Goal: Task Accomplishment & Management: Complete application form

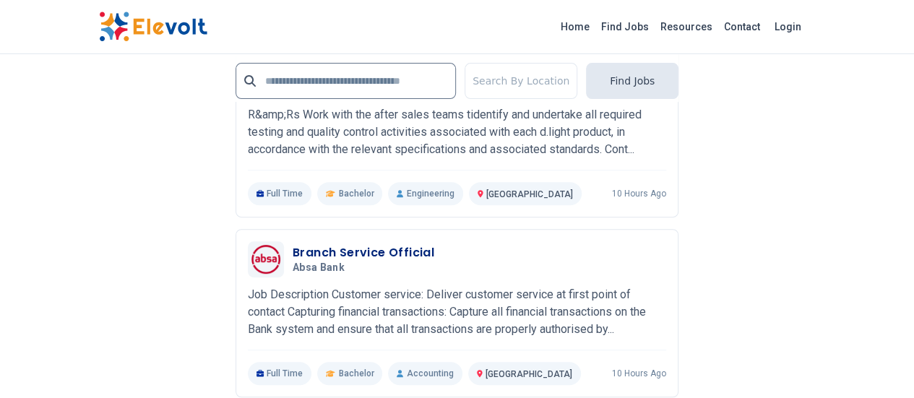
scroll to position [2994, 0]
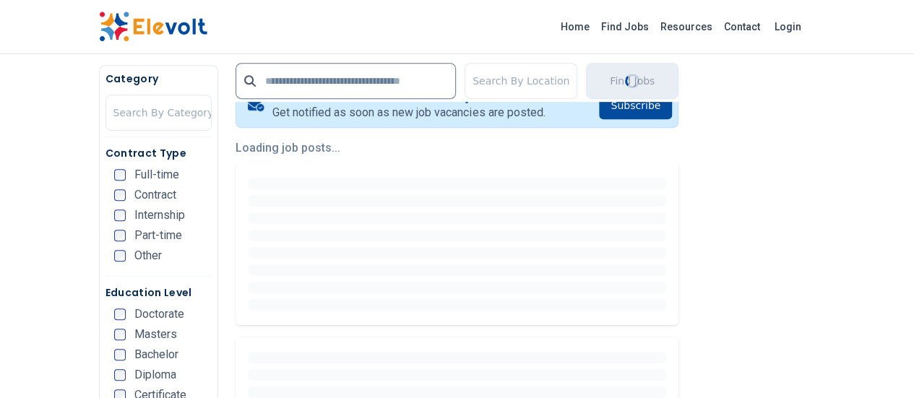
scroll to position [0, 0]
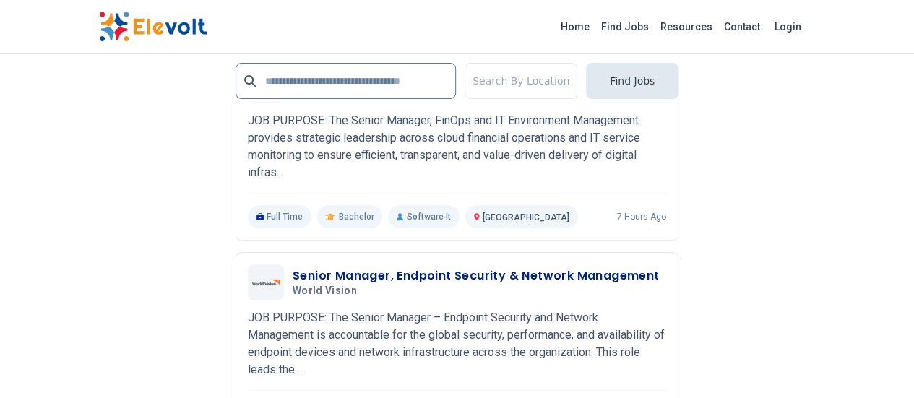
scroll to position [3000, 0]
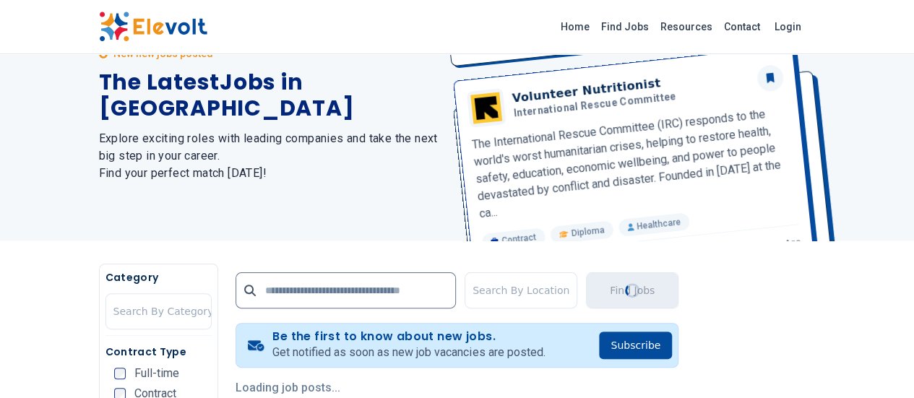
scroll to position [0, 0]
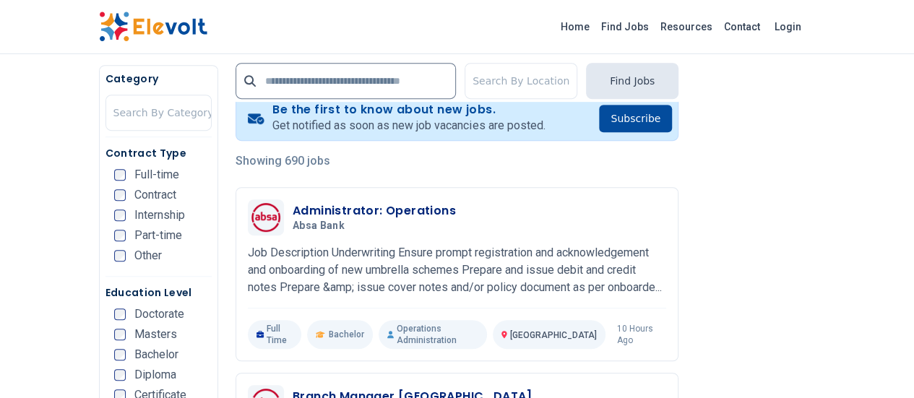
scroll to position [328, 0]
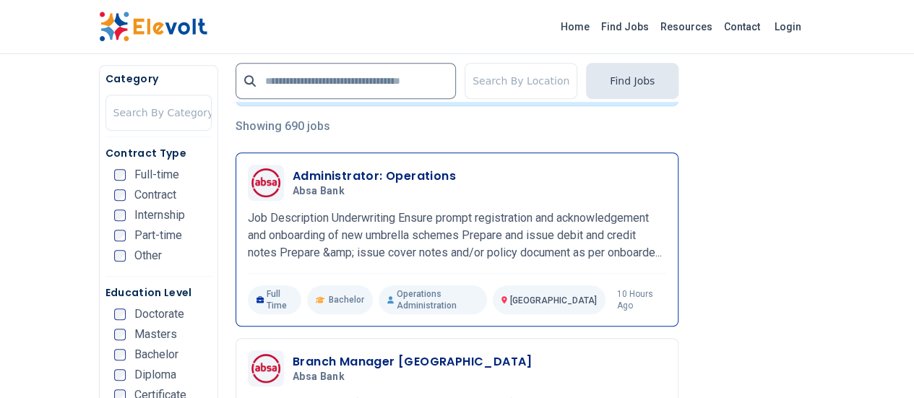
click at [302, 171] on h3 "Administrator: Operations" at bounding box center [373, 176] width 163 height 17
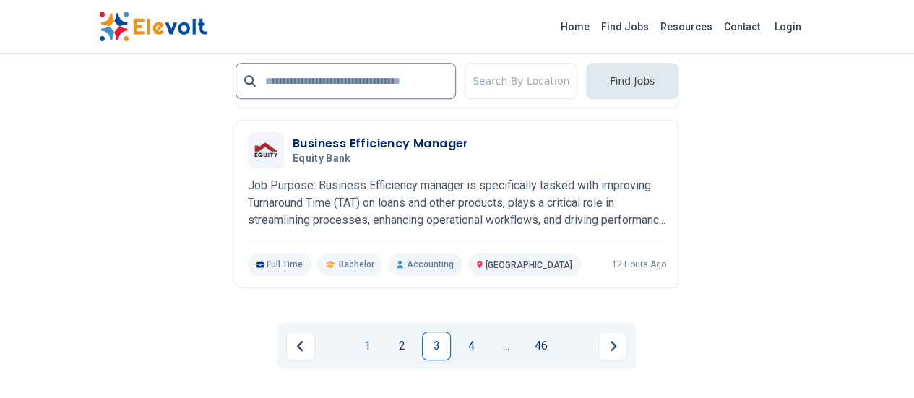
scroll to position [3061, 0]
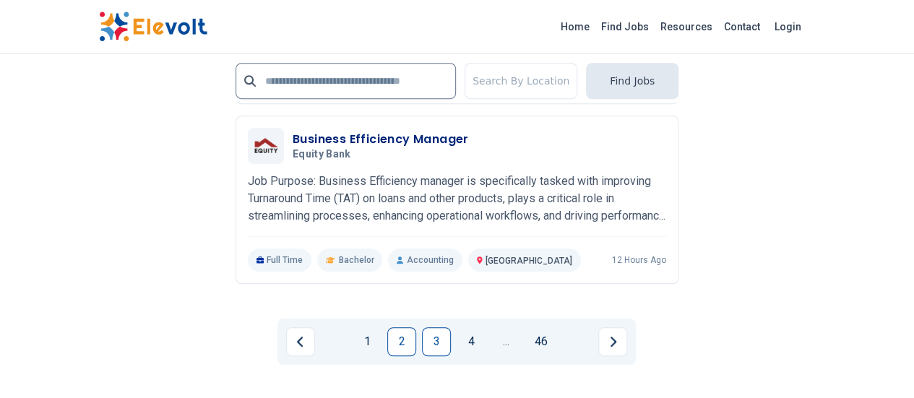
click at [400, 327] on link "2" at bounding box center [401, 341] width 29 height 29
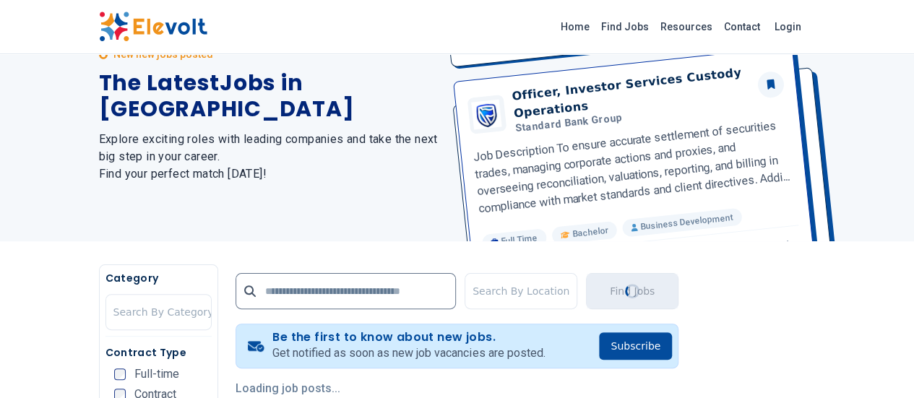
scroll to position [0, 0]
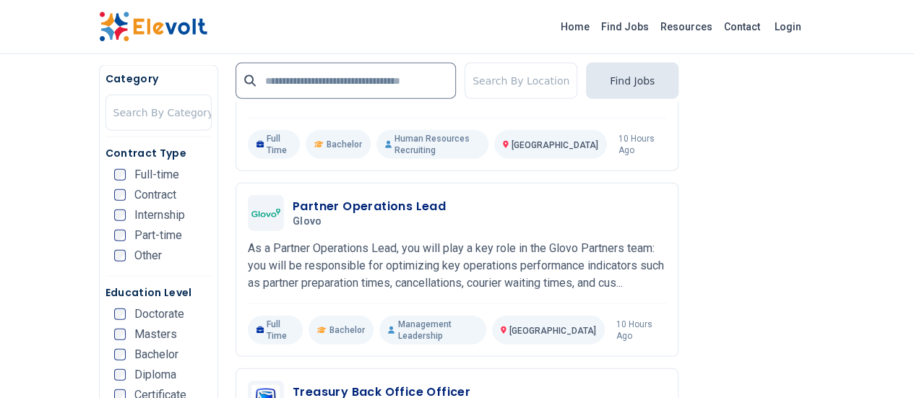
scroll to position [1560, 0]
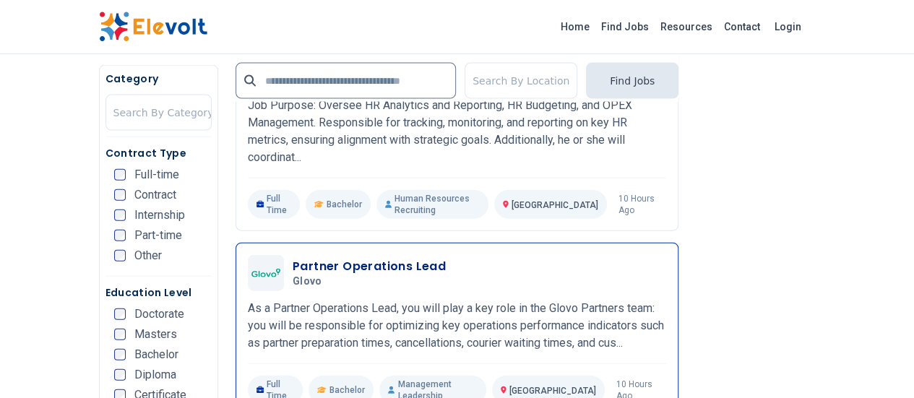
click at [322, 258] on h3 "Partner Operations Lead" at bounding box center [368, 266] width 153 height 17
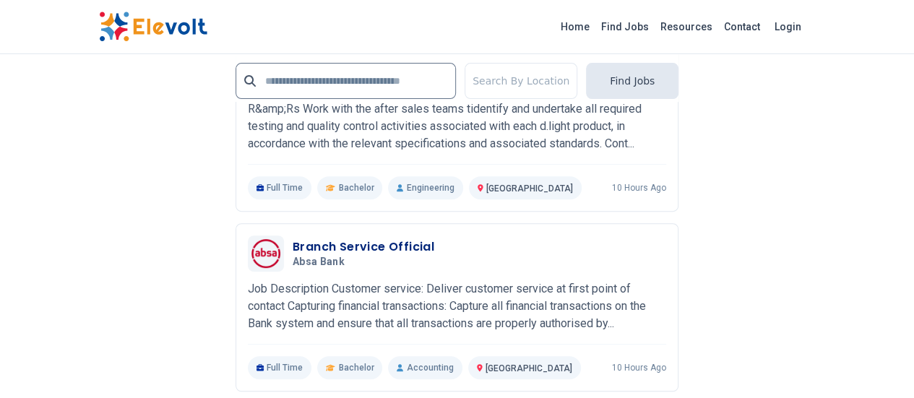
scroll to position [3102, 0]
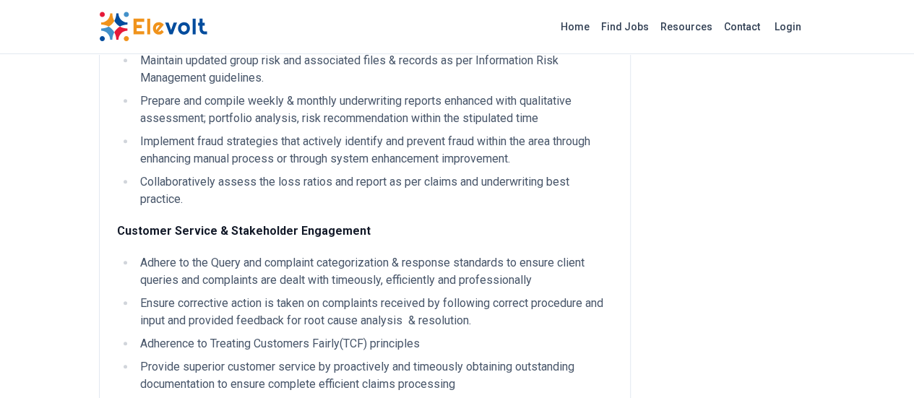
scroll to position [415, 0]
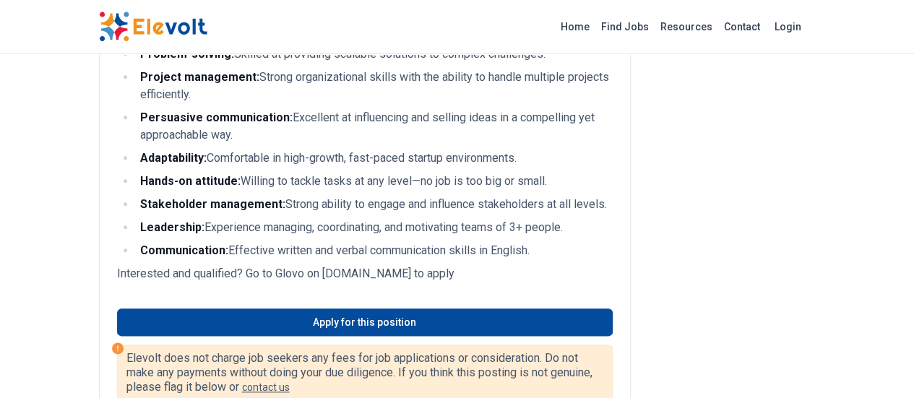
scroll to position [727, 0]
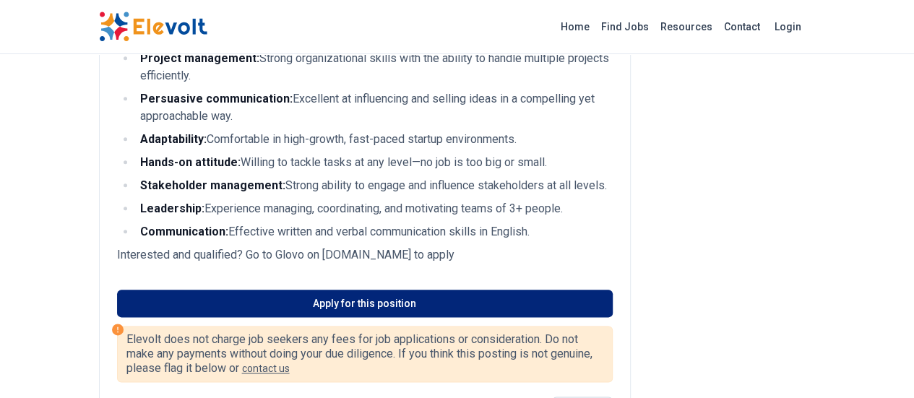
click at [440, 290] on link "Apply for this position" at bounding box center [364, 303] width 495 height 27
